Goal: Transaction & Acquisition: Purchase product/service

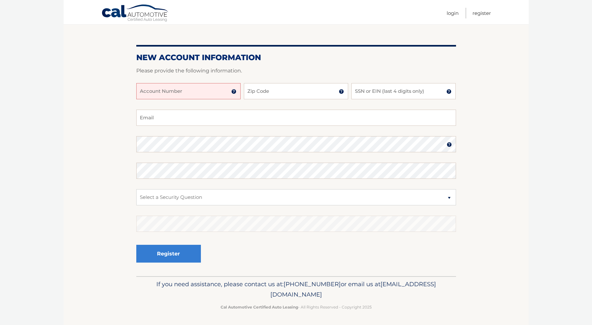
scroll to position [56, 0]
click at [188, 91] on input "Account Number" at bounding box center [188, 91] width 104 height 16
type input "44456018451"
type input "33020"
click at [385, 88] on input "SSN or EIN (last 4 digits only)" at bounding box center [403, 91] width 104 height 16
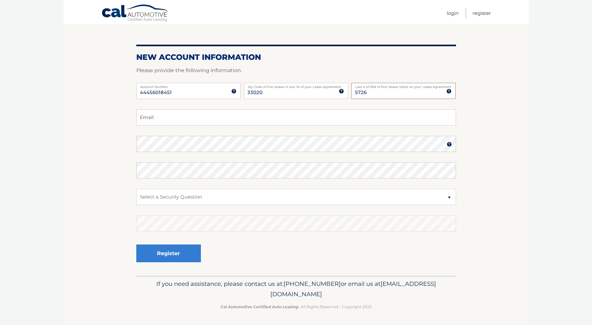
type input "5726"
click at [163, 121] on input "Email" at bounding box center [296, 117] width 320 height 16
type input "acanav84@gmail.com"
click at [193, 187] on fieldset "acanav84@gmail.com Email Password Password should be a minimum of 6 characters …" at bounding box center [296, 192] width 320 height 166
click at [190, 192] on select "Select a Security Question What was the name of your elementary school? What is…" at bounding box center [296, 197] width 320 height 16
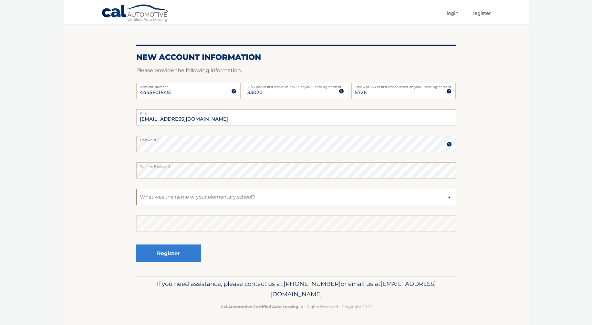
click at [136, 189] on select "Select a Security Question What was the name of your elementary school? What is…" at bounding box center [296, 197] width 320 height 16
click at [115, 223] on section "New Account Information Please provide the following information. 44456018451 A…" at bounding box center [296, 149] width 465 height 252
click at [296, 199] on select "Select a Security Question What was the name of your elementary school? What is…" at bounding box center [296, 197] width 320 height 16
select select "2"
click at [136, 189] on select "Select a Security Question What was the name of your elementary school? What is…" at bounding box center [296, 197] width 320 height 16
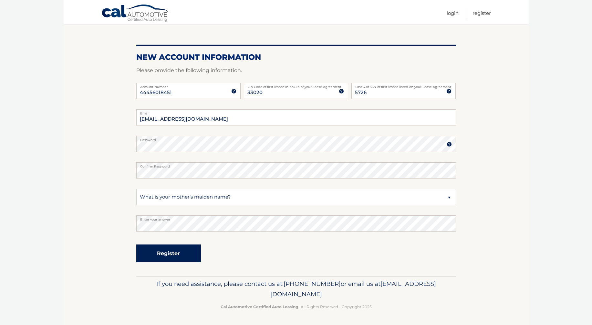
click at [172, 256] on button "Register" at bounding box center [168, 253] width 65 height 18
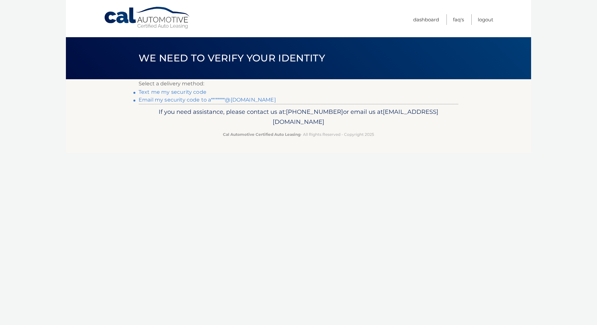
click at [193, 90] on link "Text me my security code" at bounding box center [173, 92] width 68 height 6
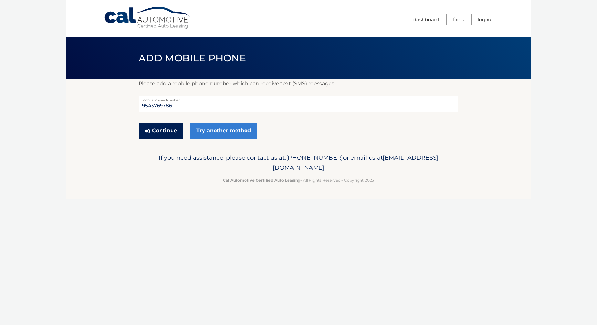
click at [173, 131] on button "Continue" at bounding box center [161, 130] width 45 height 16
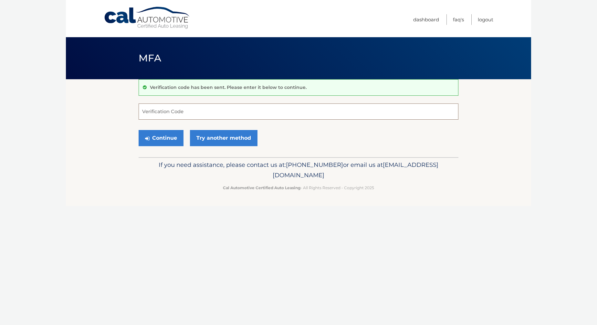
click at [273, 107] on input "Verification Code" at bounding box center [299, 111] width 320 height 16
type input "112875"
click at [181, 136] on button "Continue" at bounding box center [161, 138] width 45 height 16
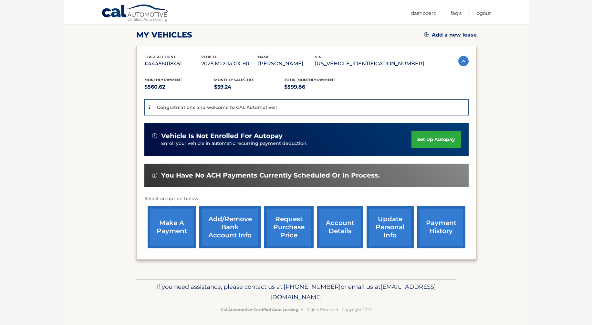
scroll to position [97, 0]
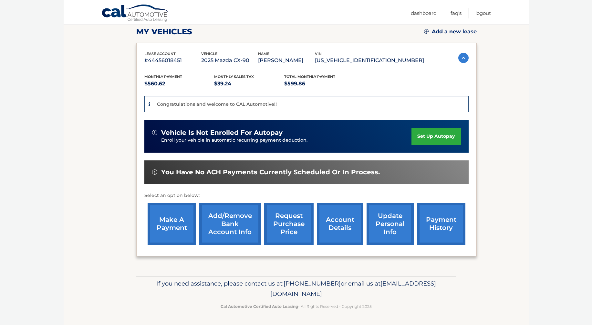
click at [170, 223] on link "make a payment" at bounding box center [172, 224] width 48 height 42
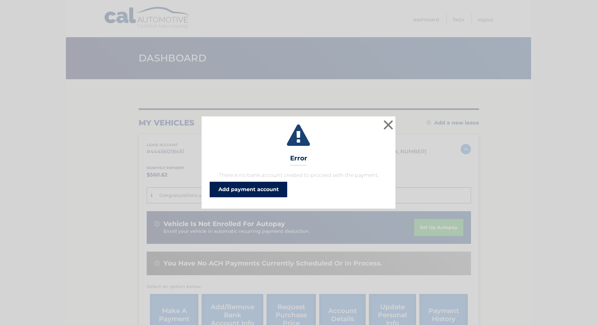
click at [268, 194] on link "Add payment account" at bounding box center [249, 190] width 78 height 16
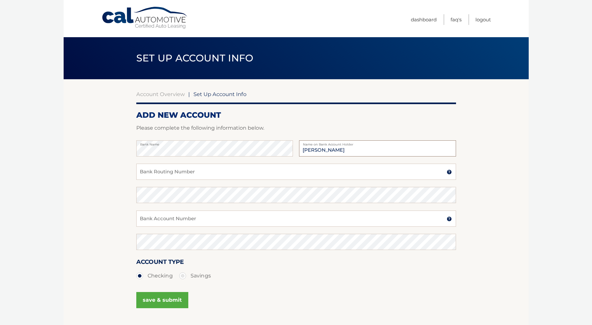
type input "Andres Canaveral"
click at [163, 169] on input "Bank Routing Number" at bounding box center [296, 171] width 320 height 16
type input "063107513"
click at [166, 215] on input "Bank Account Number" at bounding box center [296, 218] width 320 height 16
type input "2758457036"
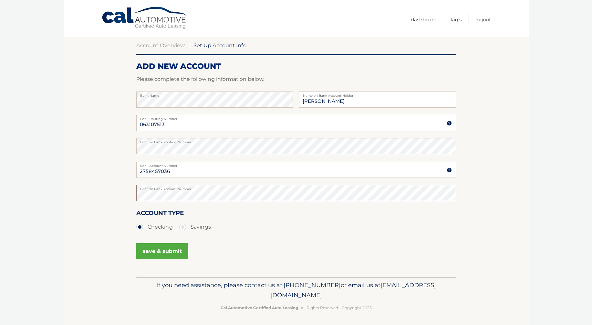
scroll to position [50, 0]
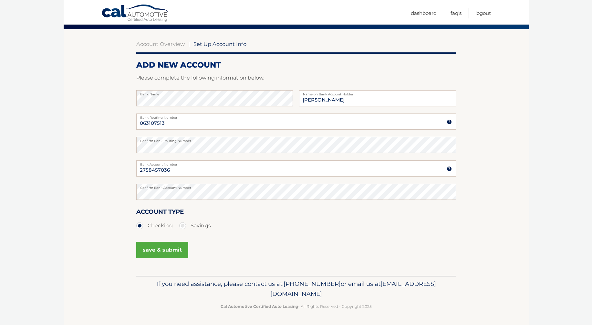
click at [157, 252] on button "save & submit" at bounding box center [162, 250] width 52 height 16
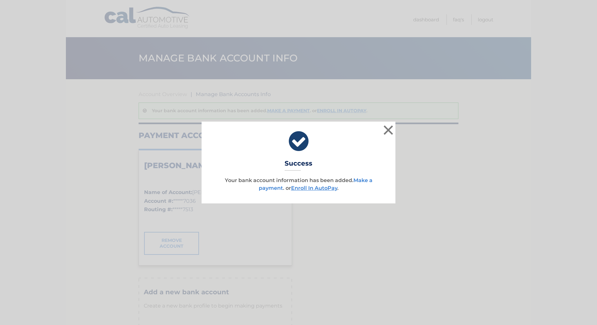
click at [361, 181] on link "Make a payment" at bounding box center [316, 184] width 114 height 14
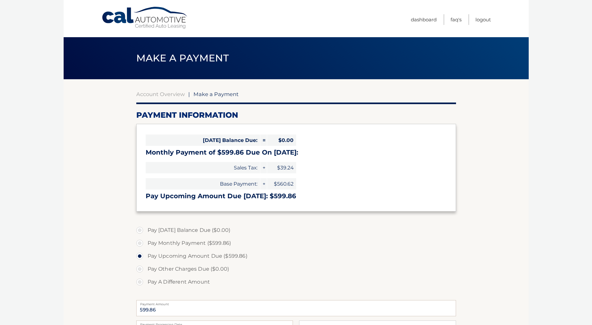
select select "ZTkwNDA2YzItZThjOS00ZGI0LWEwNWMtYmMwMGNjOTNhOWVj"
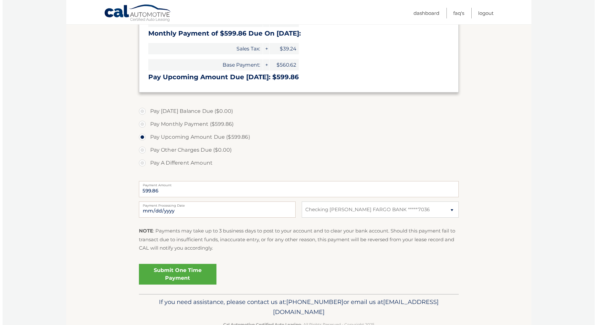
scroll to position [129, 0]
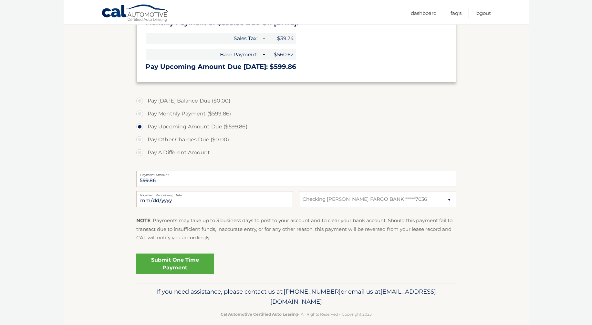
click at [195, 265] on link "Submit One Time Payment" at bounding box center [175, 263] width 78 height 21
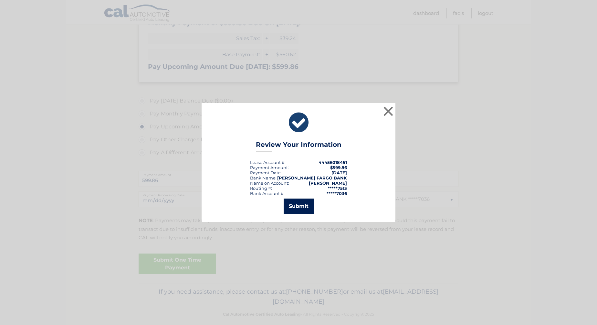
click at [294, 207] on button "Submit" at bounding box center [299, 206] width 30 height 16
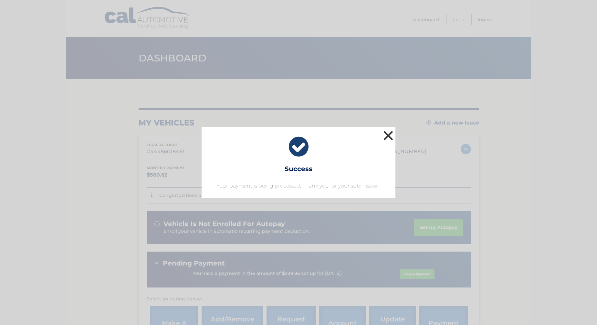
click at [388, 136] on button "×" at bounding box center [388, 135] width 13 height 13
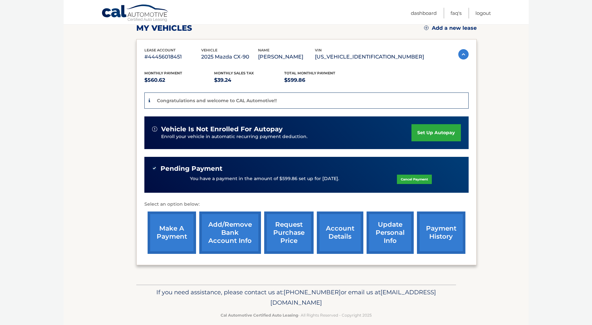
scroll to position [97, 0]
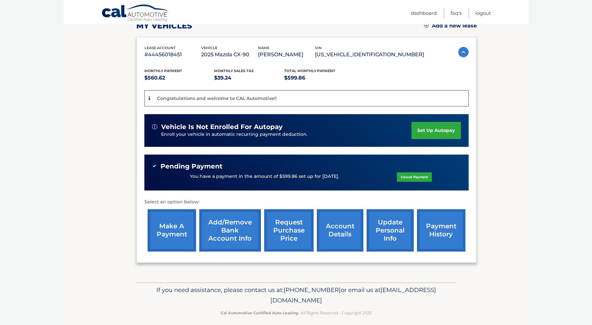
click at [357, 236] on link "account details" at bounding box center [340, 230] width 47 height 42
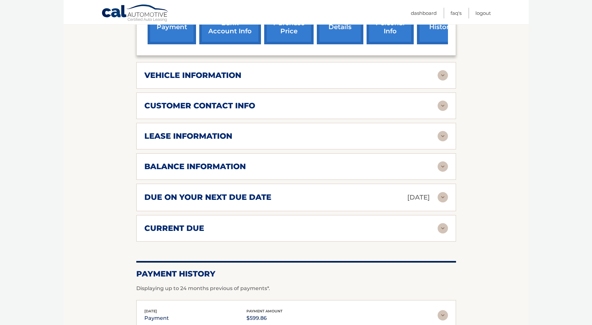
scroll to position [291, 0]
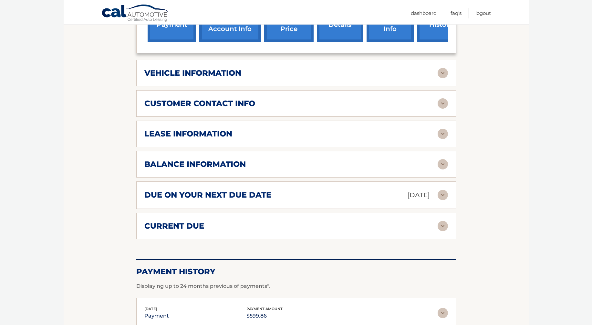
click at [441, 78] on img at bounding box center [443, 73] width 10 height 10
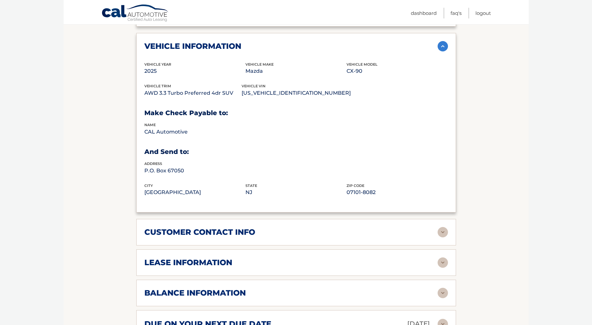
scroll to position [355, 0]
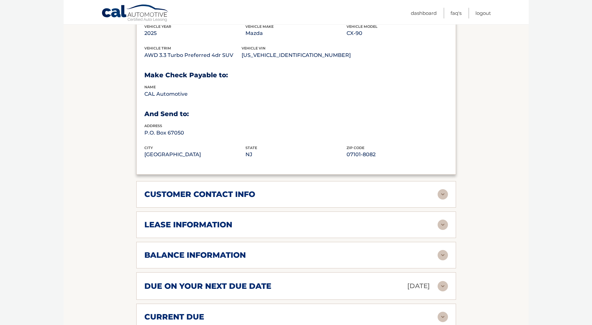
click at [441, 199] on img at bounding box center [443, 194] width 10 height 10
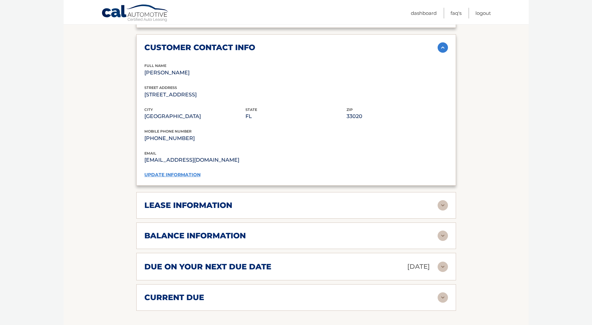
scroll to position [517, 0]
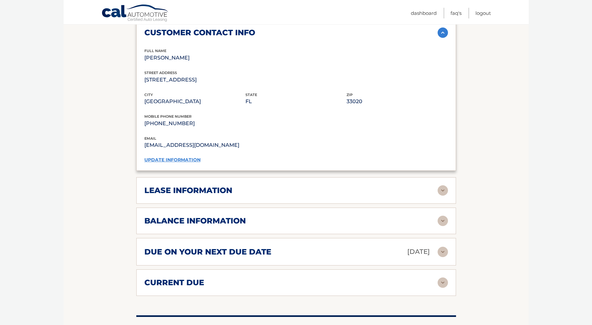
click at [446, 195] on img at bounding box center [443, 190] width 10 height 10
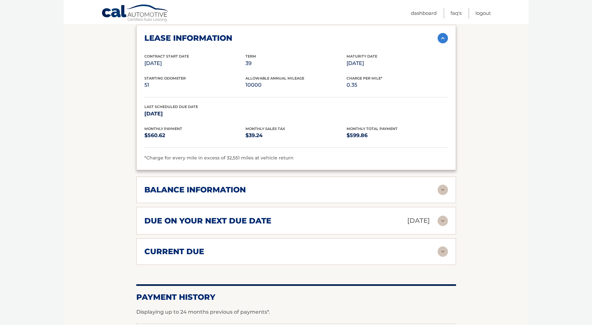
scroll to position [678, 0]
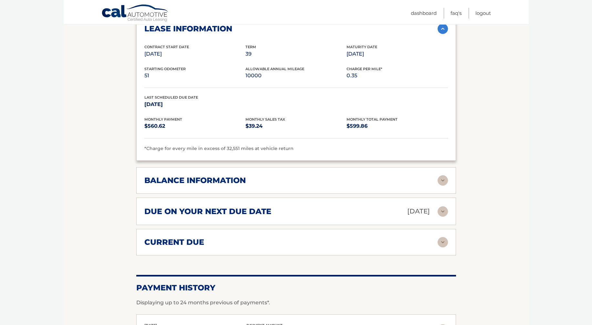
click at [390, 185] on div "balance information" at bounding box center [290, 180] width 293 height 10
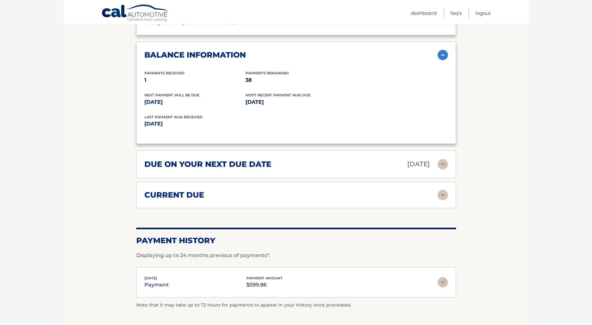
scroll to position [808, 0]
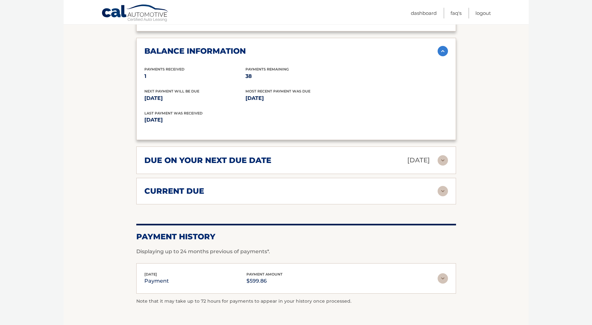
click at [406, 174] on div "due on your next due date [DATE] Late Charges $0.00 Miscellaneous Charges $0.00…" at bounding box center [296, 159] width 320 height 27
click at [449, 171] on div "due on your next due date [DATE] Late Charges $0.00 Miscellaneous Charges $0.00…" at bounding box center [296, 159] width 320 height 27
click at [443, 165] on img at bounding box center [443, 160] width 10 height 10
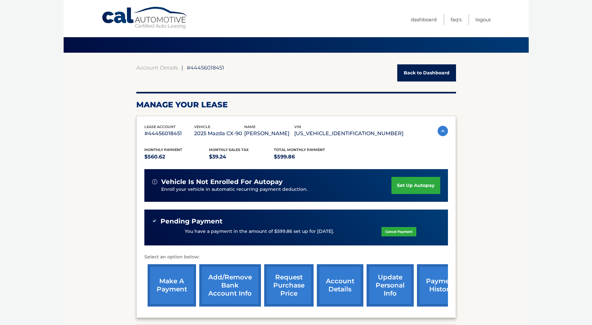
scroll to position [0, 0]
